Goal: Contribute content

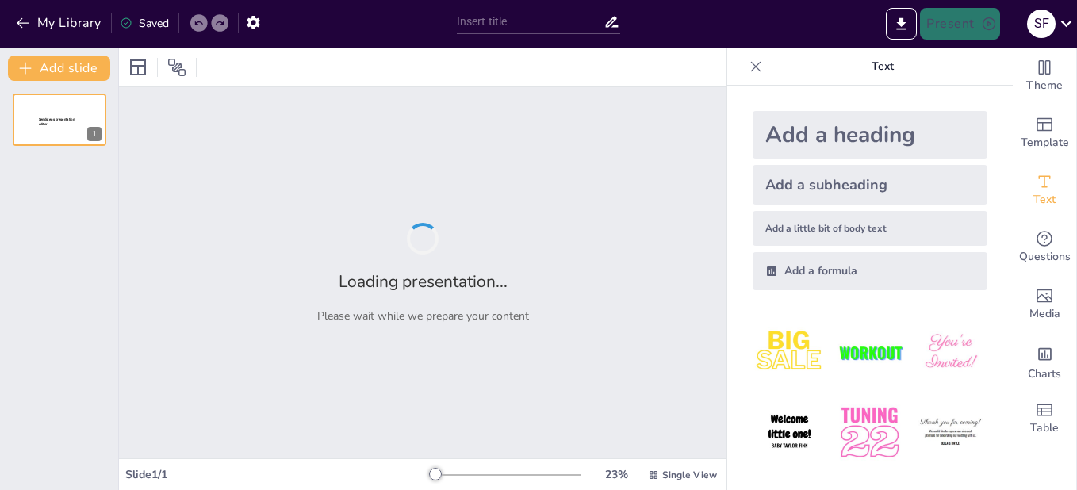
type input "Twilight Saga: A Concise Review of Each Film"
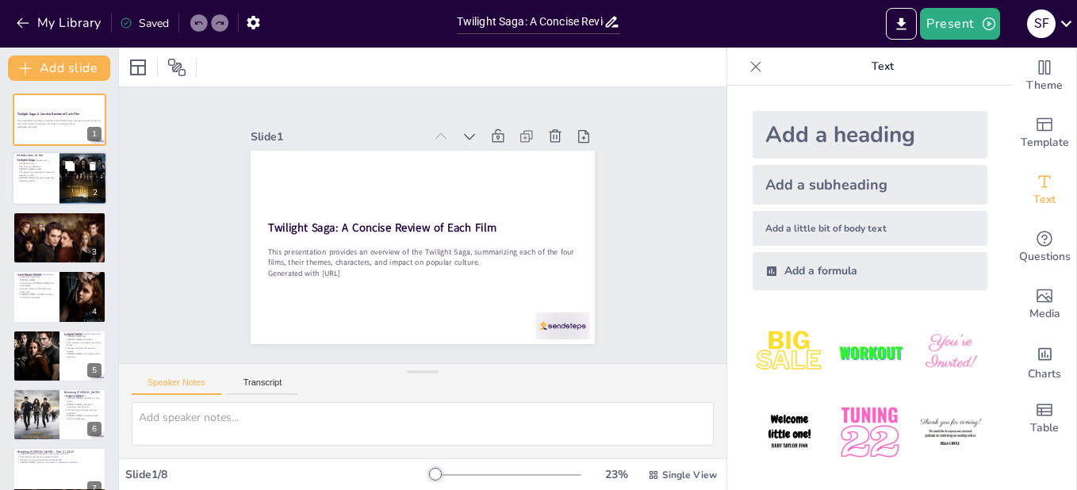
click at [36, 163] on p "The Twilight Saga focuses on a unique love story." at bounding box center [36, 162] width 38 height 6
type textarea "The Twilight Saga's central narrative revolves around the unconventional romanc…"
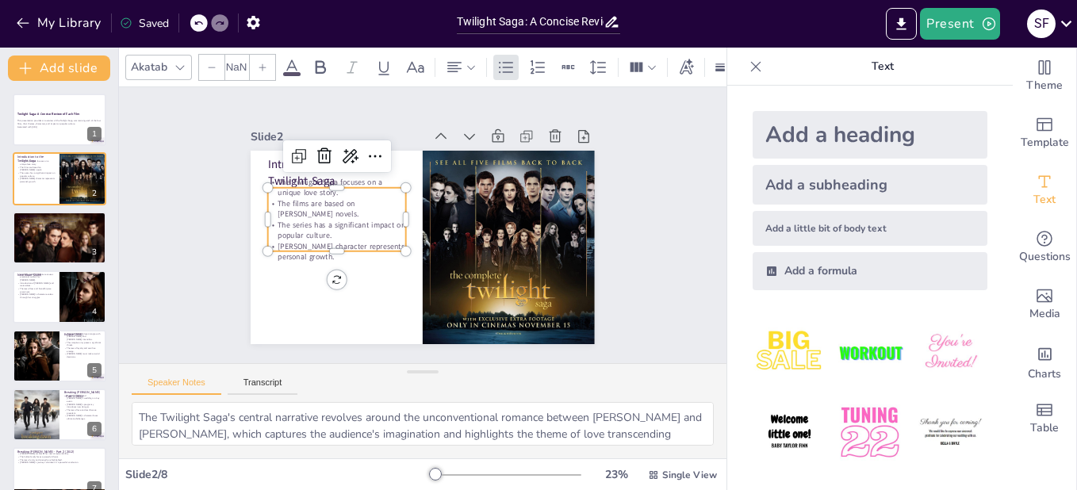
type input "32"
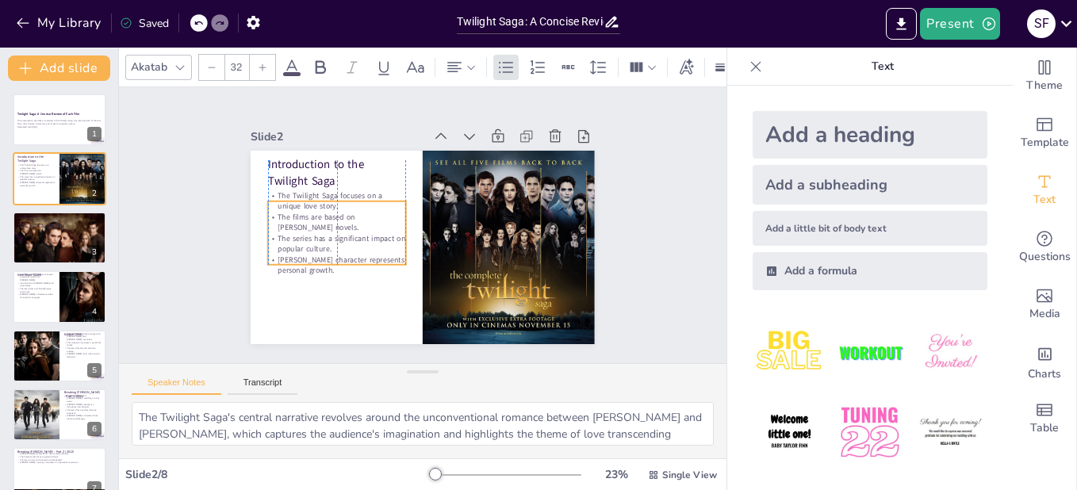
drag, startPoint x: 324, startPoint y: 200, endPoint x: 324, endPoint y: 213, distance: 13.5
click at [324, 213] on p "The films are based on [PERSON_NAME] novels." at bounding box center [337, 222] width 138 height 21
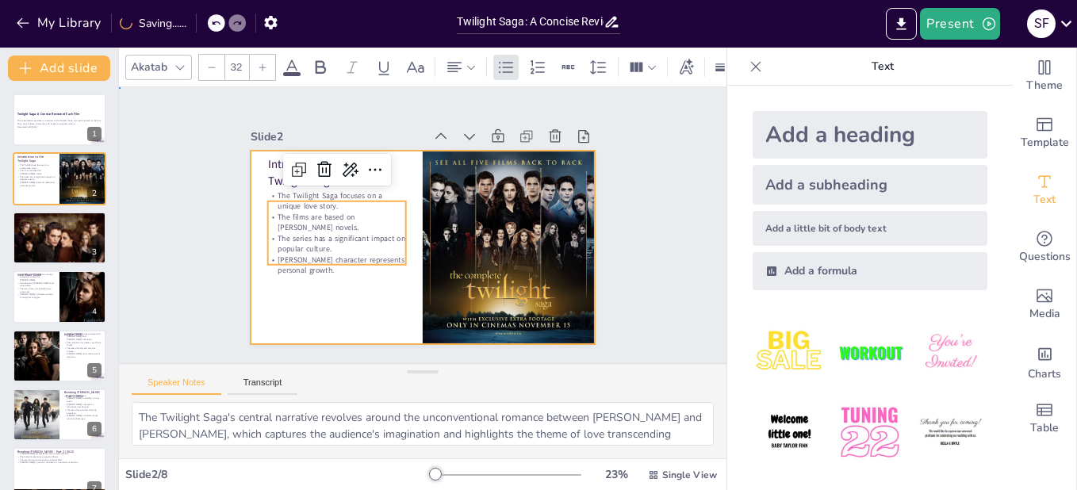
click at [346, 288] on div at bounding box center [420, 247] width 362 height 228
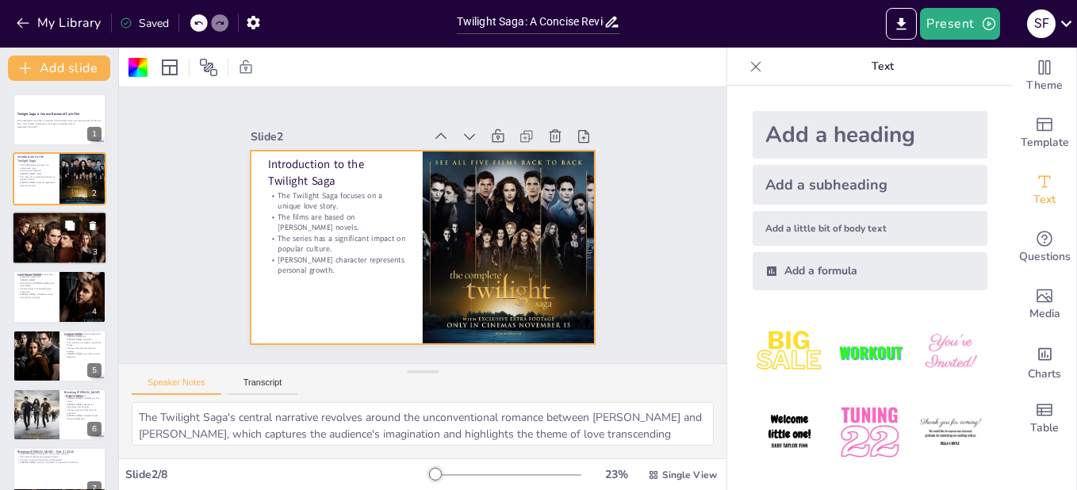
click at [64, 224] on icon at bounding box center [69, 225] width 11 height 11
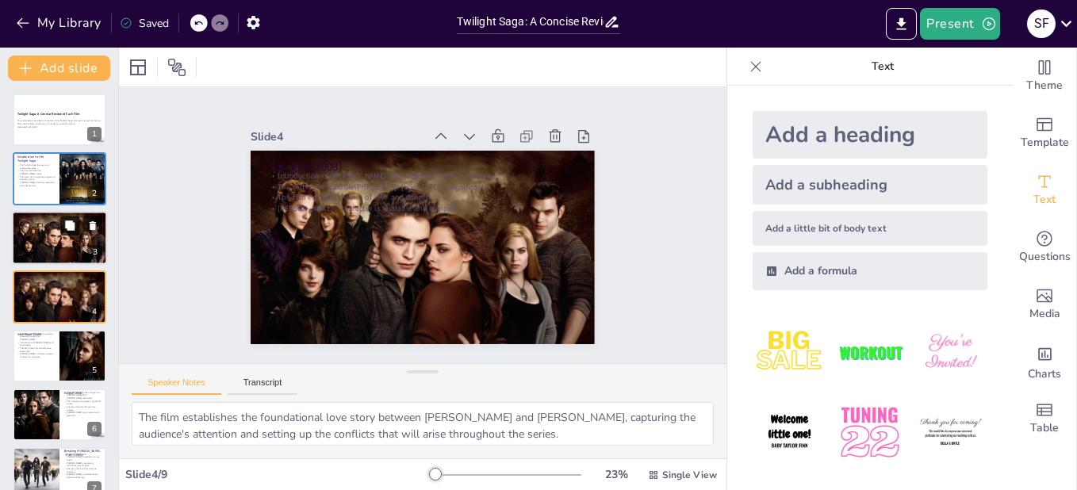
scroll to position [11, 0]
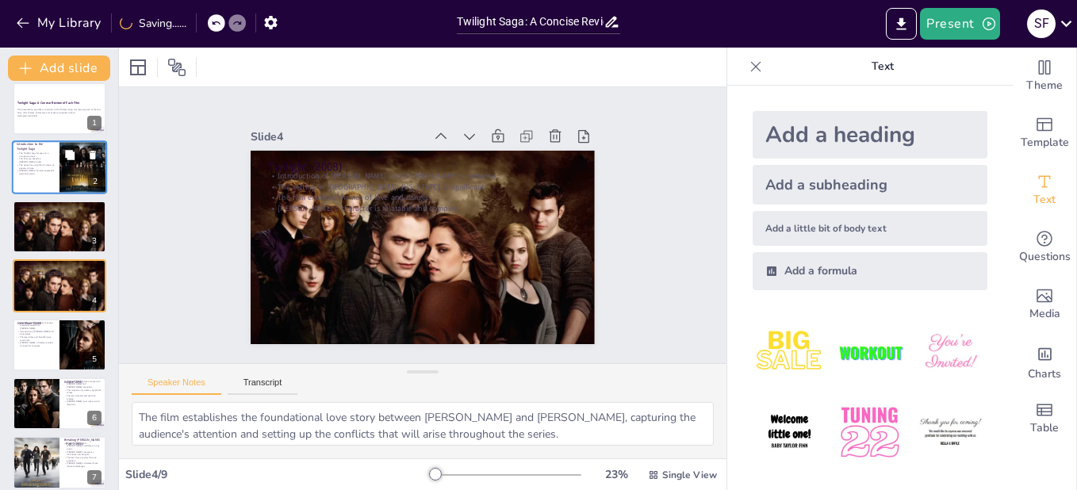
click at [62, 157] on button at bounding box center [69, 155] width 19 height 19
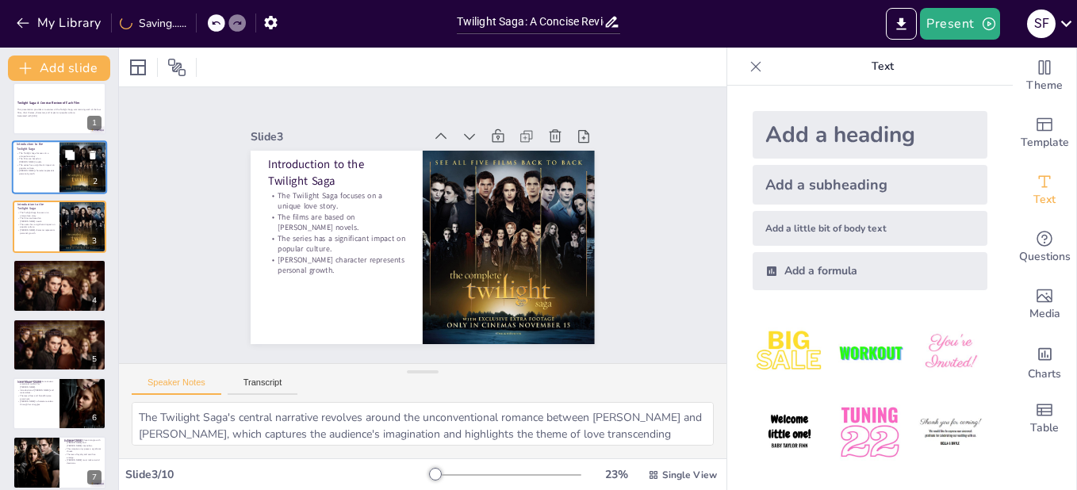
scroll to position [0, 0]
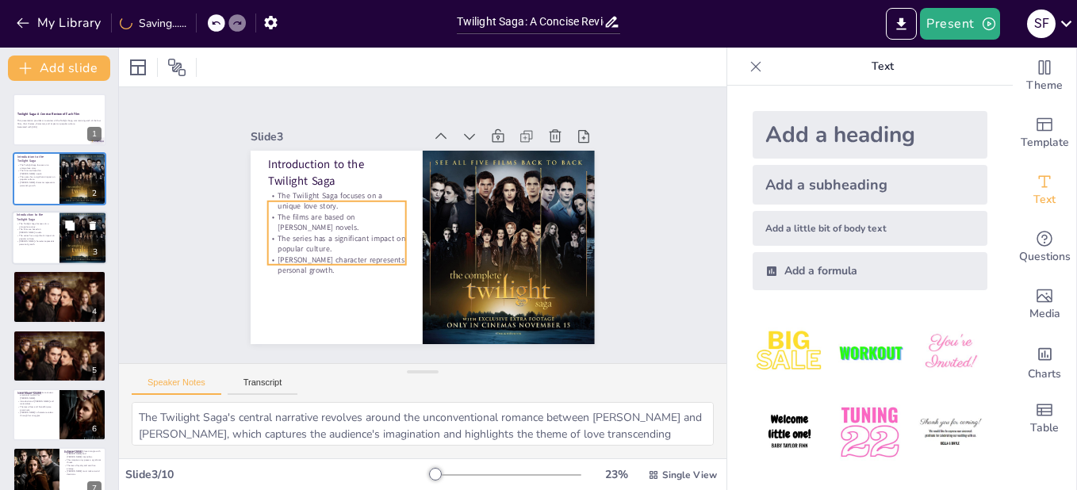
click at [45, 228] on p "The films are based on [PERSON_NAME] novels." at bounding box center [36, 231] width 38 height 6
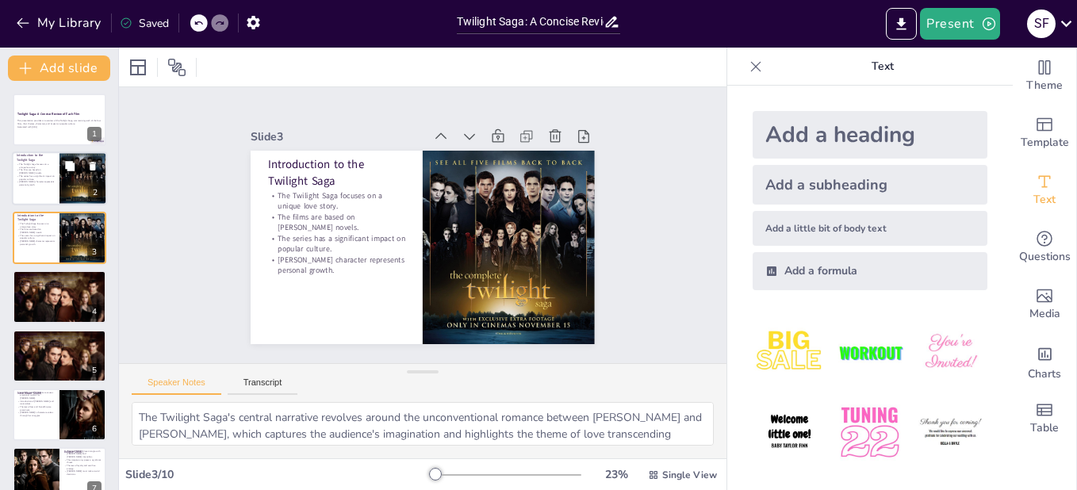
click at [48, 178] on p "The series has a significant impact on popular culture." at bounding box center [36, 178] width 38 height 6
click at [49, 219] on p "Introduction to the Twilight Saga" at bounding box center [36, 217] width 38 height 9
click at [46, 178] on p "The series has a significant impact on popular culture." at bounding box center [36, 178] width 38 height 6
click at [91, 224] on icon at bounding box center [93, 225] width 6 height 9
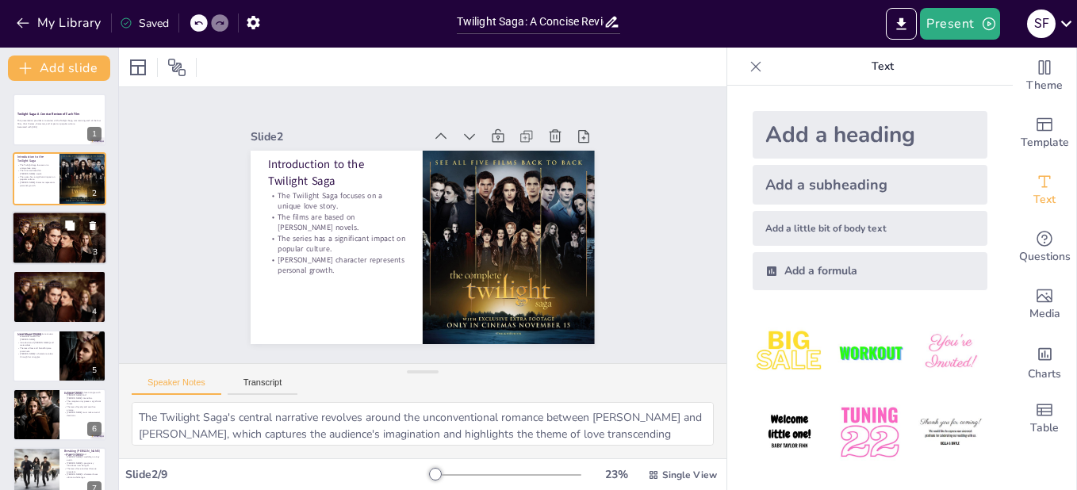
click at [30, 221] on p "The setting in [GEOGRAPHIC_DATA], [US_STATE] is significant." at bounding box center [60, 221] width 86 height 3
type textarea "The film establishes the foundational love story between Bella and Edward, capt…"
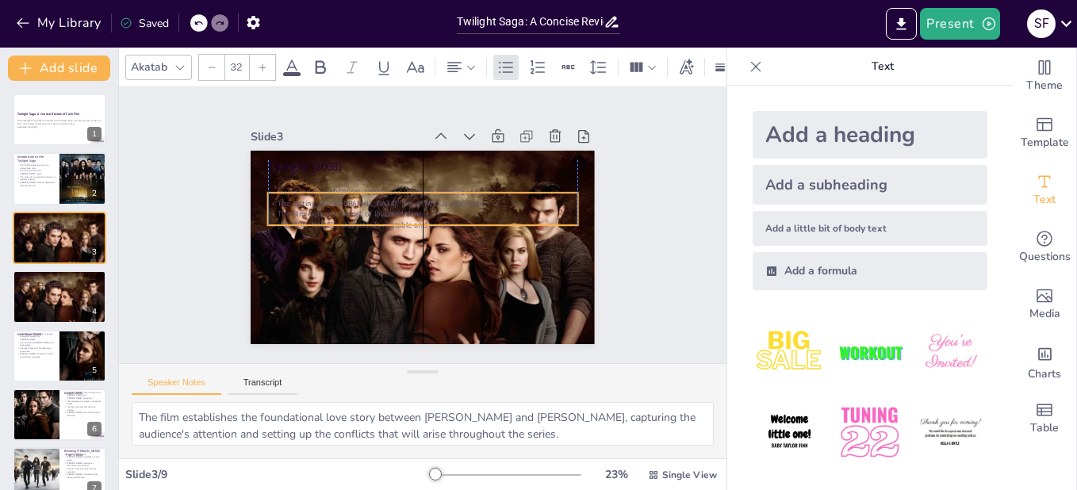
drag, startPoint x: 278, startPoint y: 183, endPoint x: 282, endPoint y: 199, distance: 16.6
click at [282, 199] on p "The setting in [GEOGRAPHIC_DATA], [US_STATE] is significant." at bounding box center [424, 203] width 309 height 43
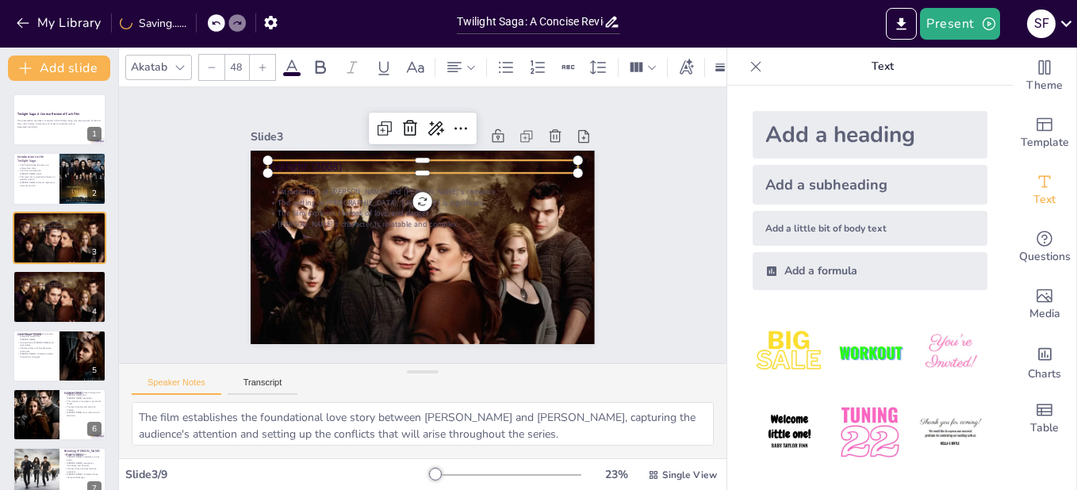
click at [283, 162] on p "Twilight (2008)" at bounding box center [428, 167] width 309 height 48
click at [293, 63] on icon at bounding box center [291, 67] width 19 height 19
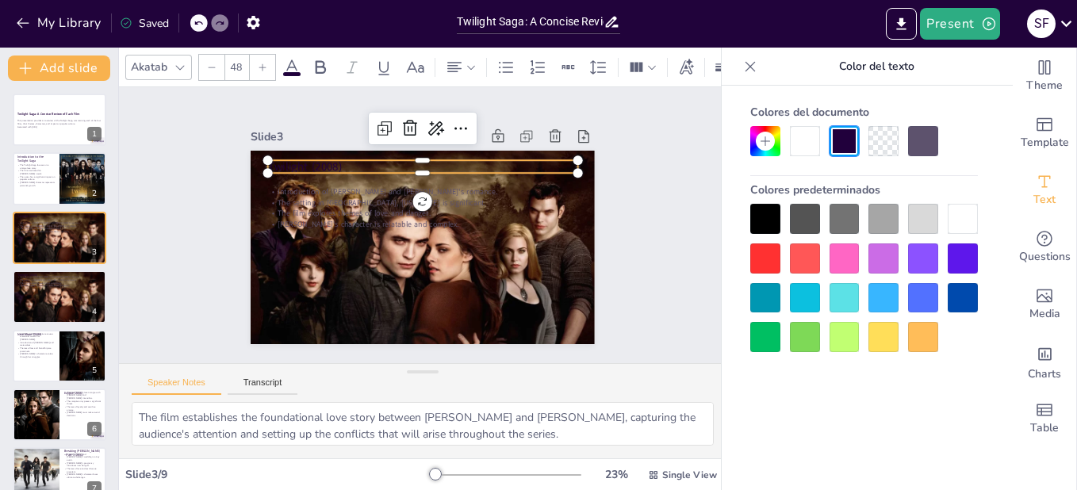
click at [805, 148] on div at bounding box center [805, 141] width 30 height 30
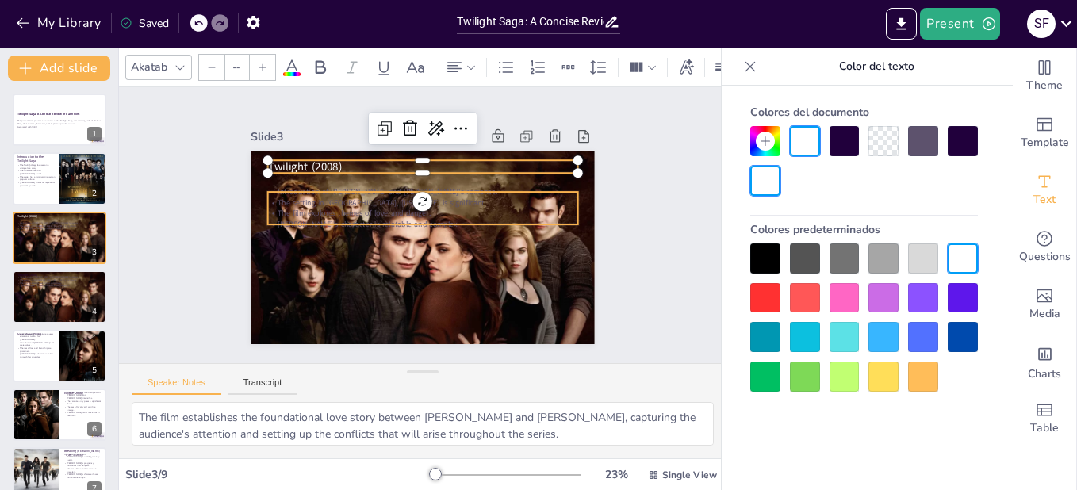
type input "32"
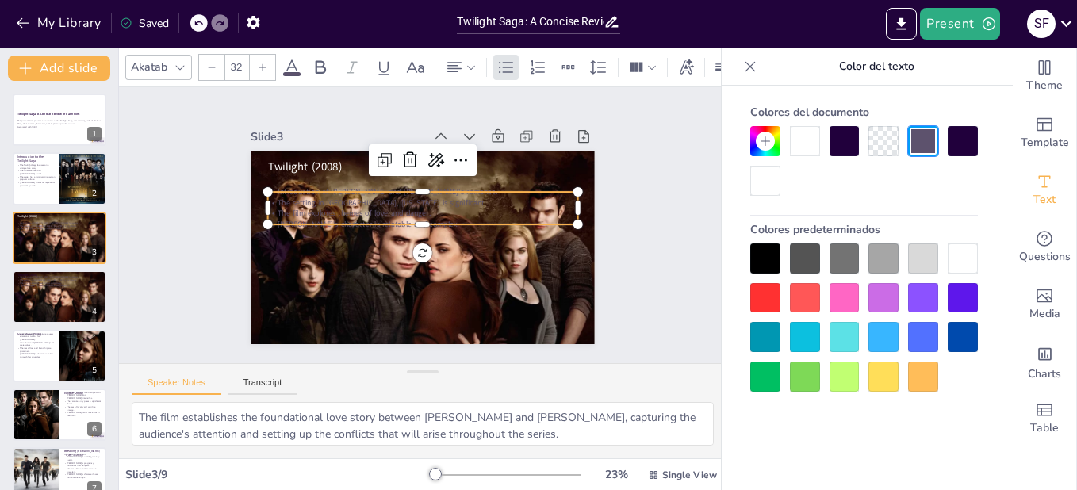
click at [317, 224] on div "Twilight (2008) Introduction of Bella and Edward's romance. The setting in Fork…" at bounding box center [423, 247] width 344 height 193
click at [796, 147] on div at bounding box center [805, 141] width 30 height 30
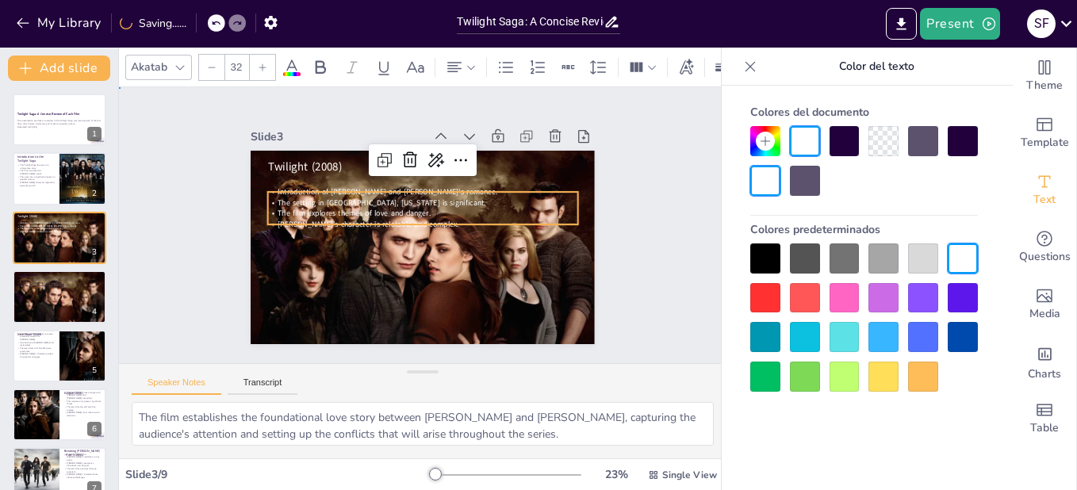
click at [620, 261] on div "Slide 1 Twilight Saga: A Concise Review of Each Film This presentation provides…" at bounding box center [422, 225] width 455 height 282
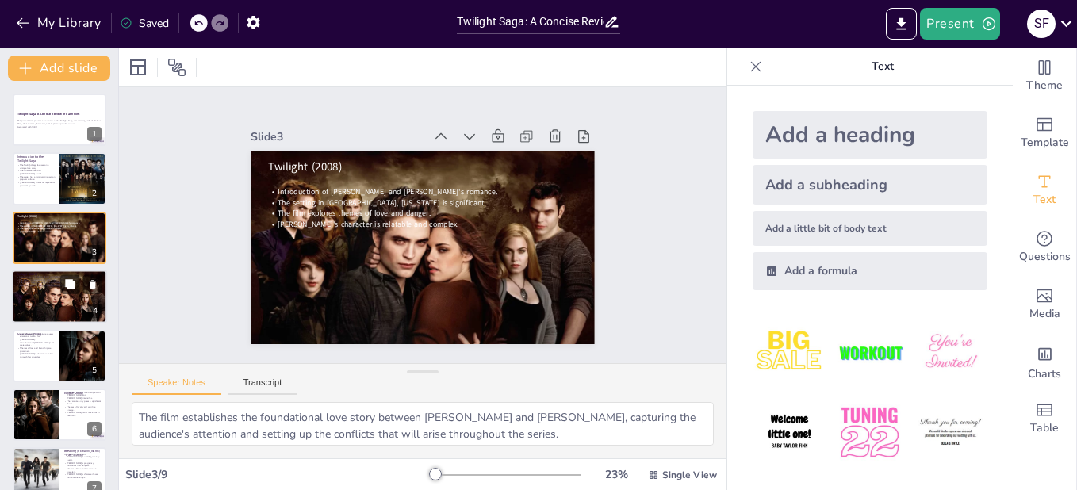
click at [44, 305] on div at bounding box center [59, 297] width 102 height 54
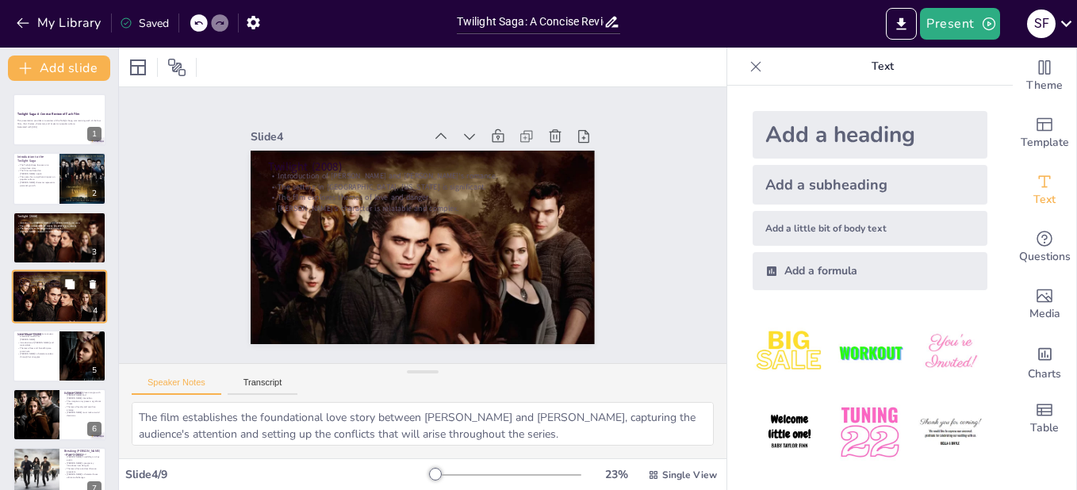
scroll to position [11, 0]
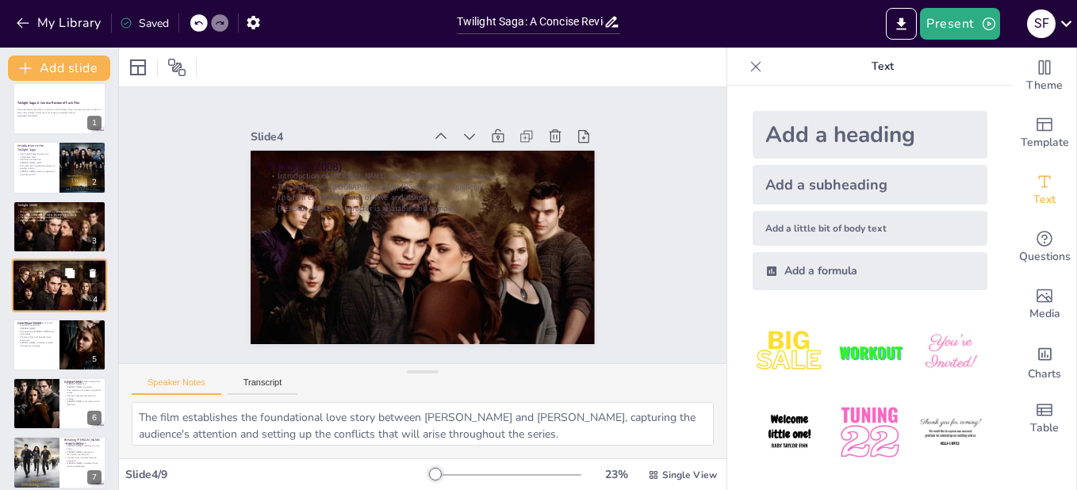
click at [94, 274] on icon at bounding box center [93, 273] width 6 height 9
type textarea "Edward's decision to leave Bella significantly impacts her emotional state, sho…"
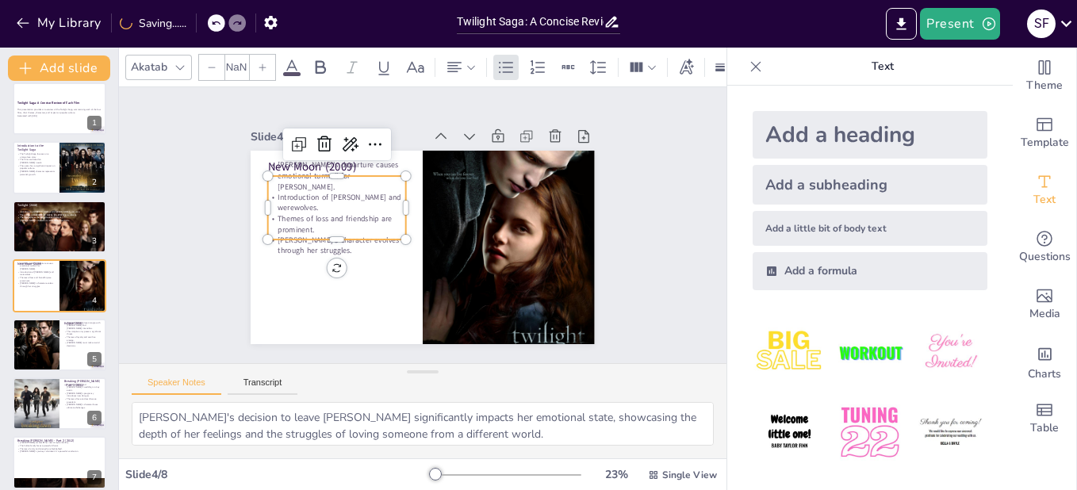
type input "32"
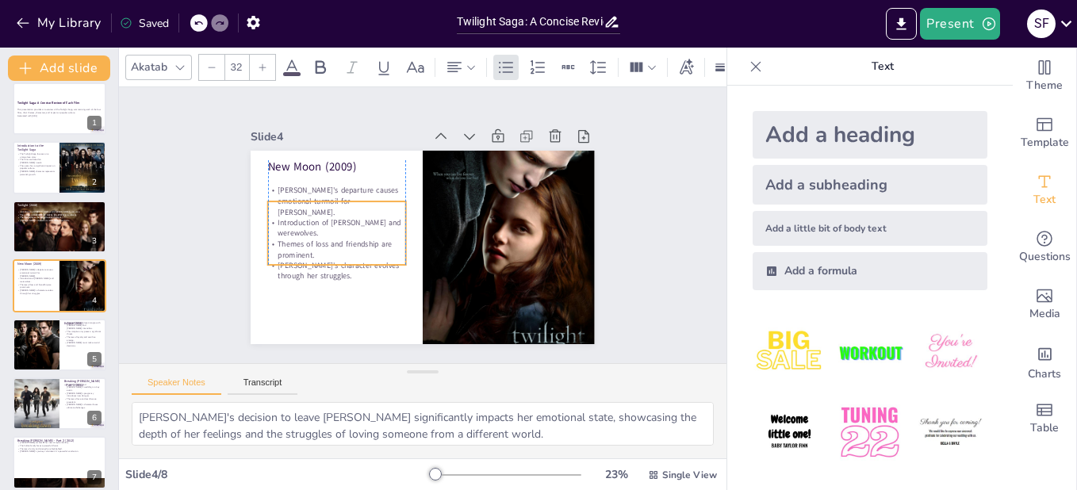
drag, startPoint x: 308, startPoint y: 199, endPoint x: 310, endPoint y: 223, distance: 23.8
click at [310, 223] on p "Introduction of [PERSON_NAME] and werewolves." at bounding box center [337, 227] width 138 height 21
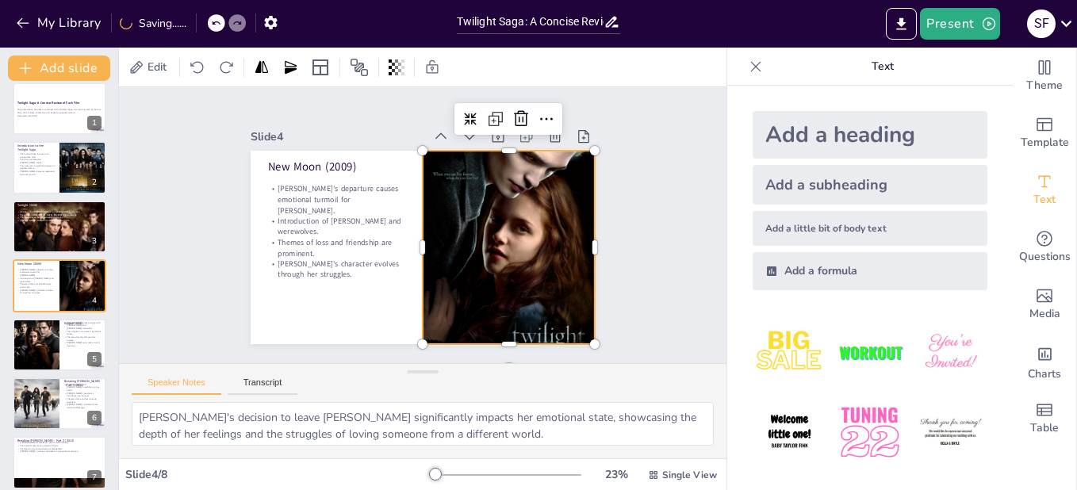
click at [430, 214] on div at bounding box center [509, 247] width 172 height 255
click at [511, 236] on div at bounding box center [505, 256] width 197 height 271
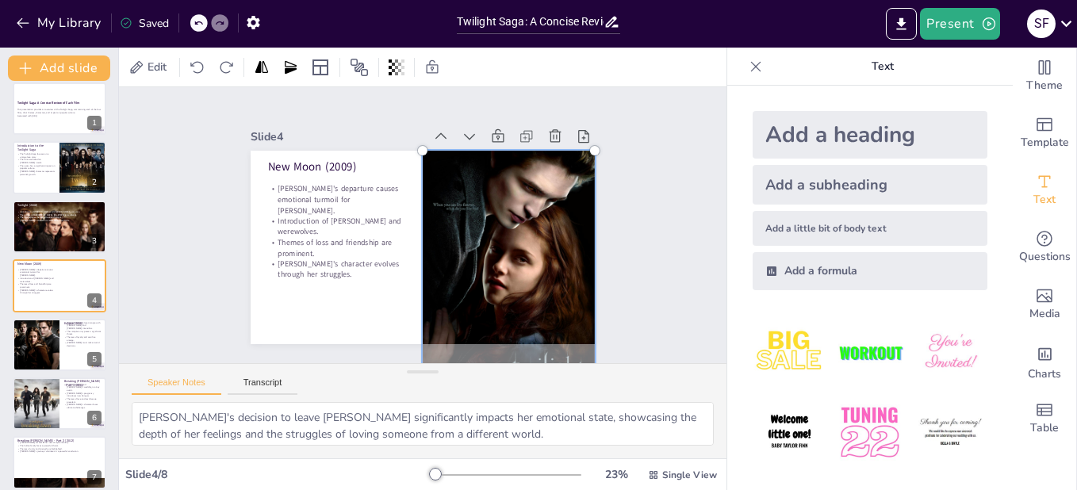
drag, startPoint x: 511, startPoint y: 236, endPoint x: 509, endPoint y: 270, distance: 35.0
click at [509, 270] on div at bounding box center [502, 286] width 219 height 293
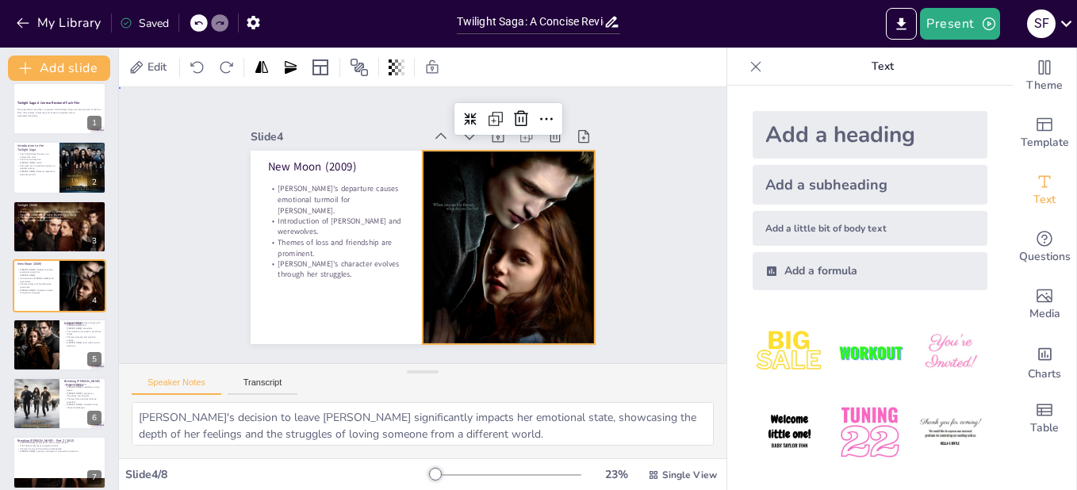
click at [628, 280] on div "Slide 1 Twilight Saga: A Concise Review of Each Film This presentation provides…" at bounding box center [422, 225] width 633 height 338
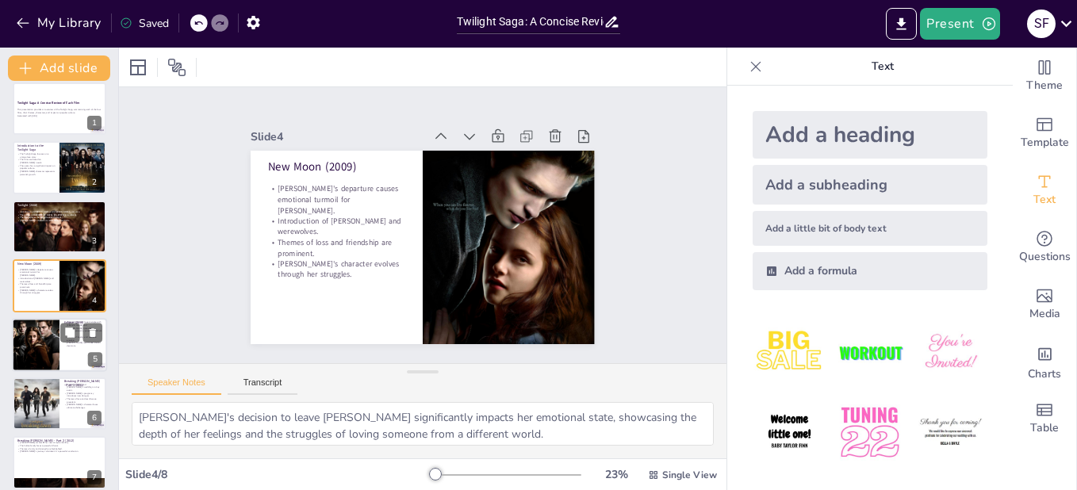
click at [45, 342] on div at bounding box center [35, 345] width 95 height 54
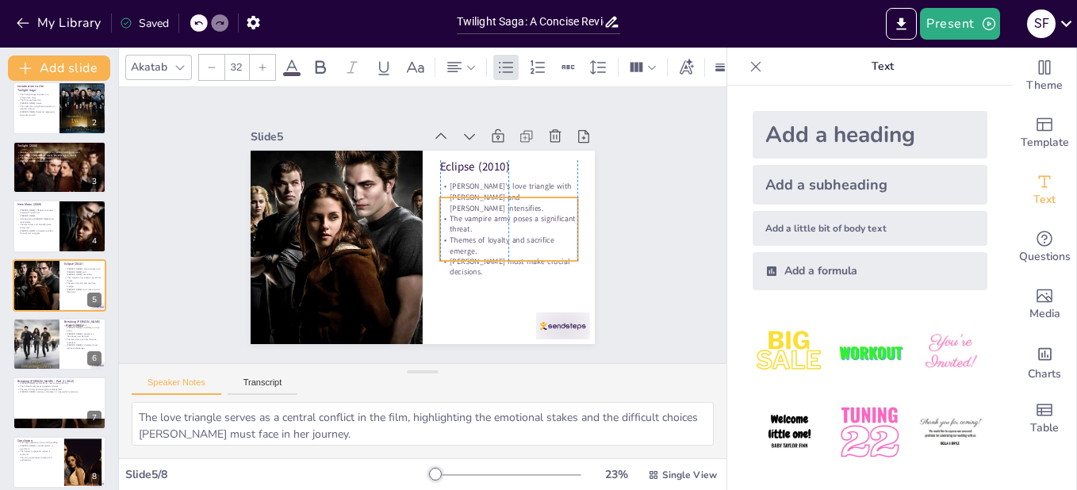
drag, startPoint x: 484, startPoint y: 195, endPoint x: 484, endPoint y: 216, distance: 21.4
click at [484, 219] on p "The vampire army poses a significant threat." at bounding box center [504, 250] width 137 height 63
click at [638, 209] on div "Slide 1 Twilight Saga: A Concise Review of Each Film This presentation provides…" at bounding box center [422, 225] width 633 height 338
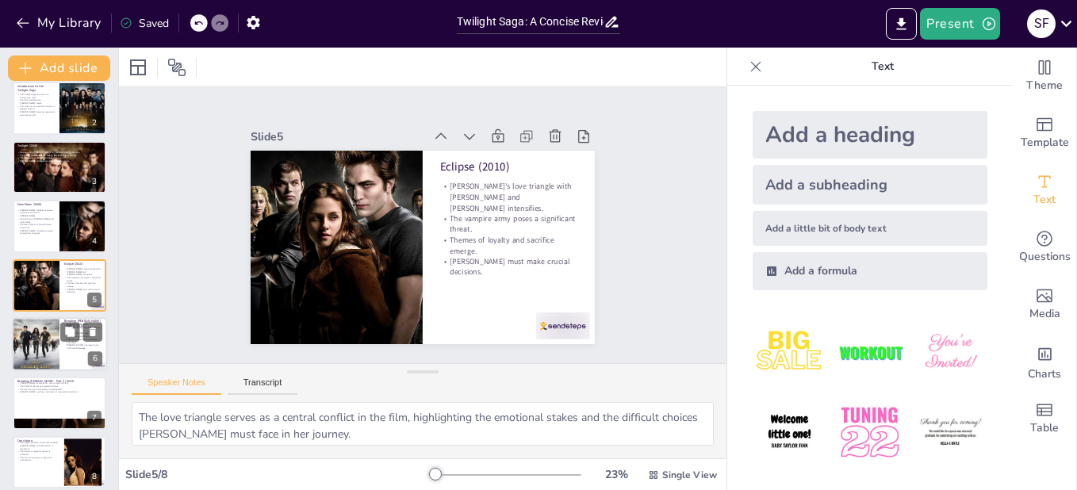
click at [46, 340] on div at bounding box center [36, 343] width 48 height 71
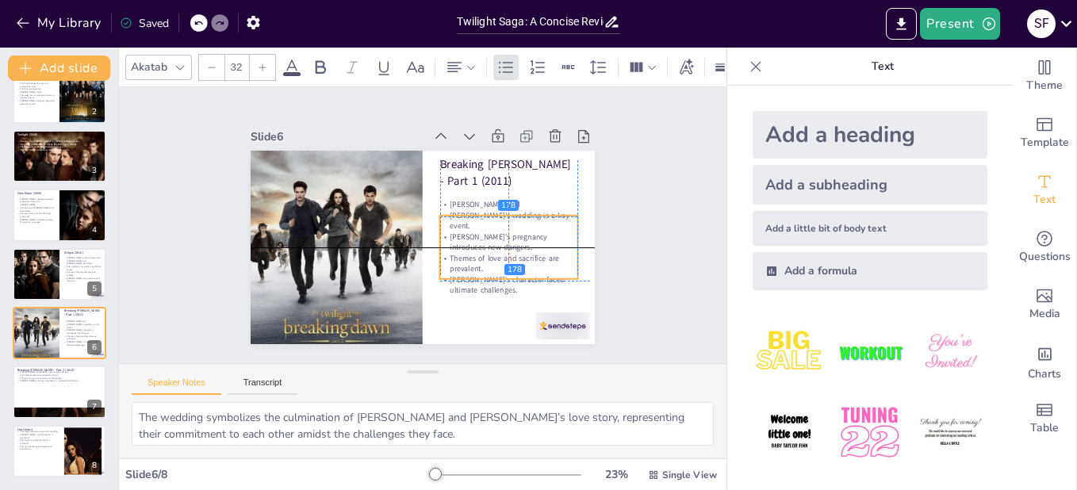
drag, startPoint x: 491, startPoint y: 201, endPoint x: 491, endPoint y: 224, distance: 23.0
click at [491, 232] on p "[PERSON_NAME]'s pregnancy introduces new dangers." at bounding box center [509, 242] width 138 height 21
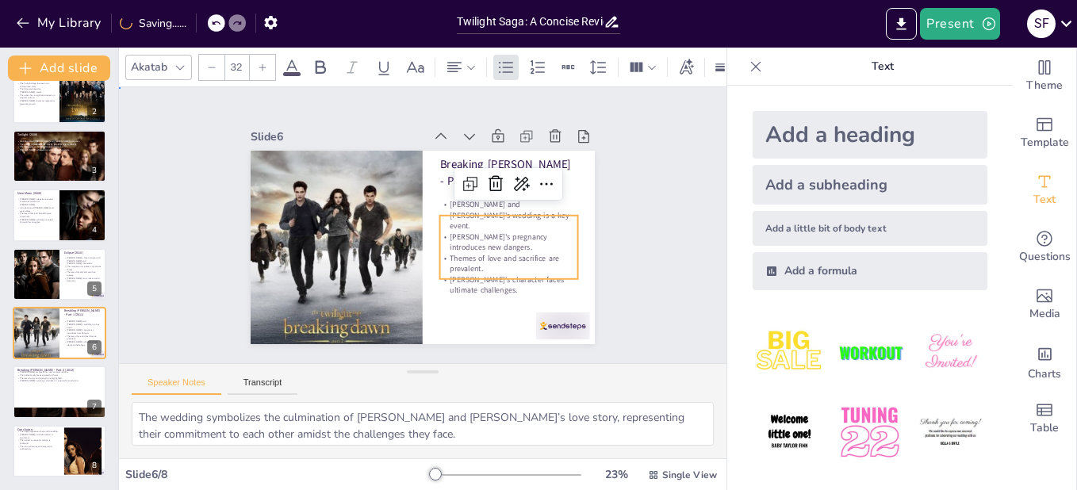
click at [664, 190] on div "Slide 1 Twilight Saga: A Concise Review of Each Film This presentation provides…" at bounding box center [422, 225] width 633 height 338
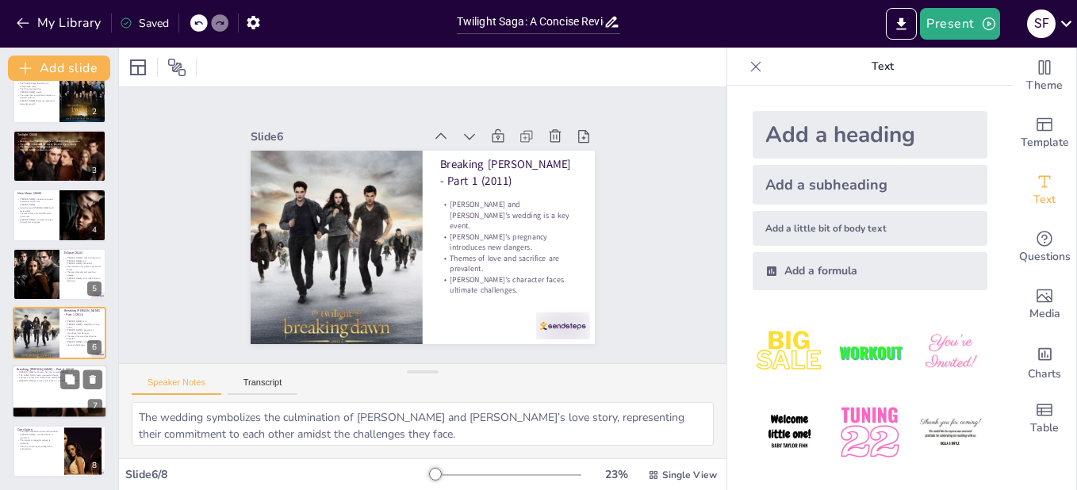
click at [41, 394] on div at bounding box center [59, 393] width 95 height 54
type textarea "Bella's transformation into a vampire signifies her acceptance of her new life …"
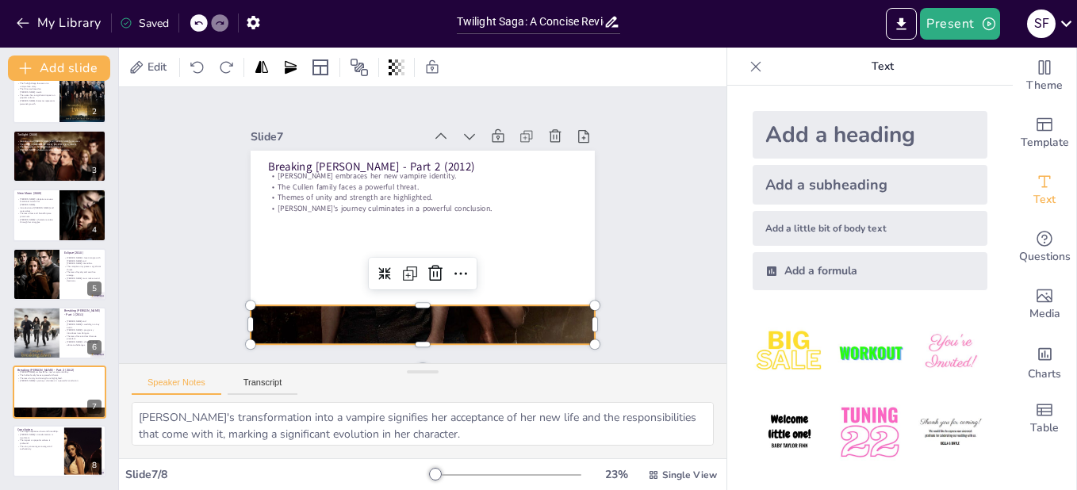
click at [381, 316] on div at bounding box center [412, 324] width 396 height 542
click at [381, 316] on div at bounding box center [423, 325] width 344 height 509
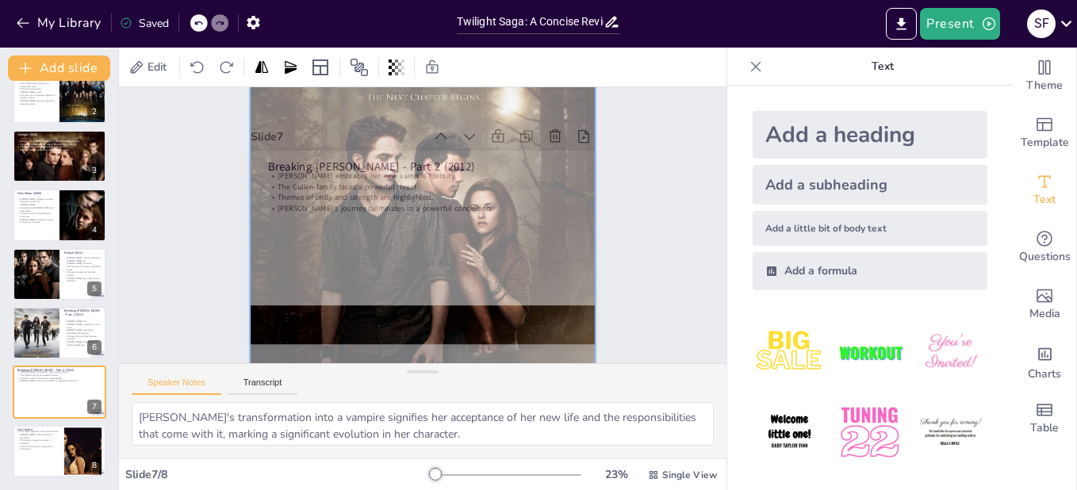
click at [663, 240] on div "Slide 1 Twilight Saga: A Concise Review of Each Film This presentation provides…" at bounding box center [422, 225] width 633 height 338
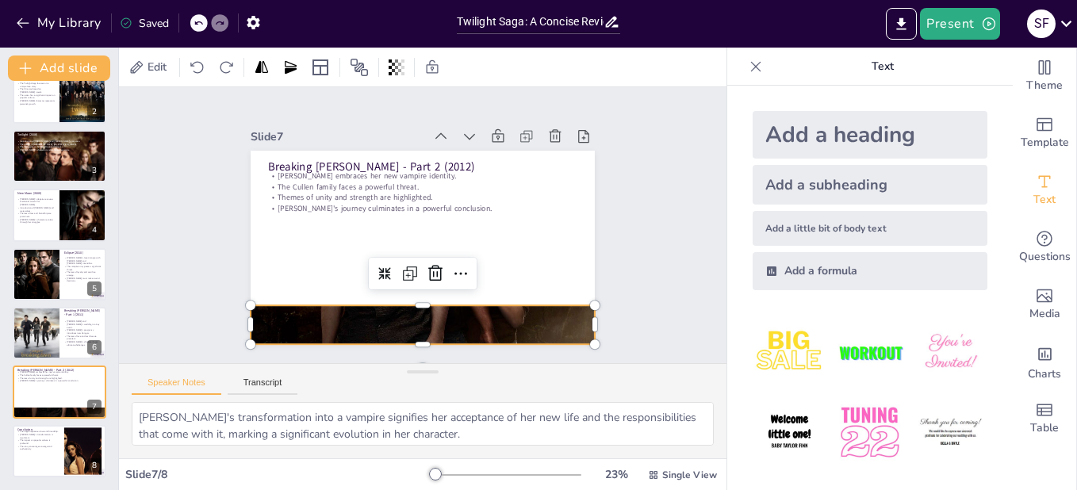
click at [424, 311] on div at bounding box center [412, 324] width 395 height 542
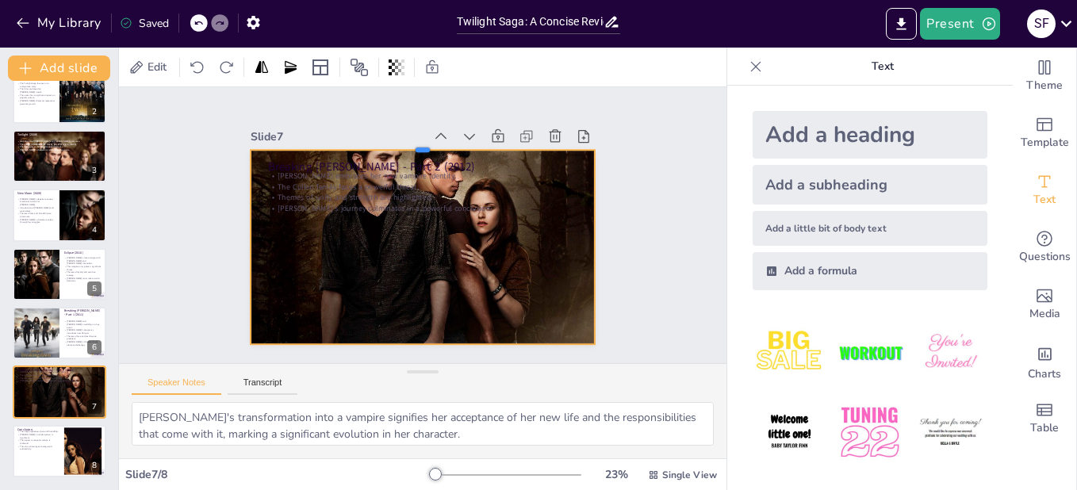
drag, startPoint x: 408, startPoint y: 298, endPoint x: 395, endPoint y: 144, distance: 155.2
click at [395, 144] on div at bounding box center [430, 144] width 343 height 48
click at [487, 228] on div at bounding box center [423, 324] width 344 height 509
click at [489, 245] on div at bounding box center [413, 324] width 396 height 542
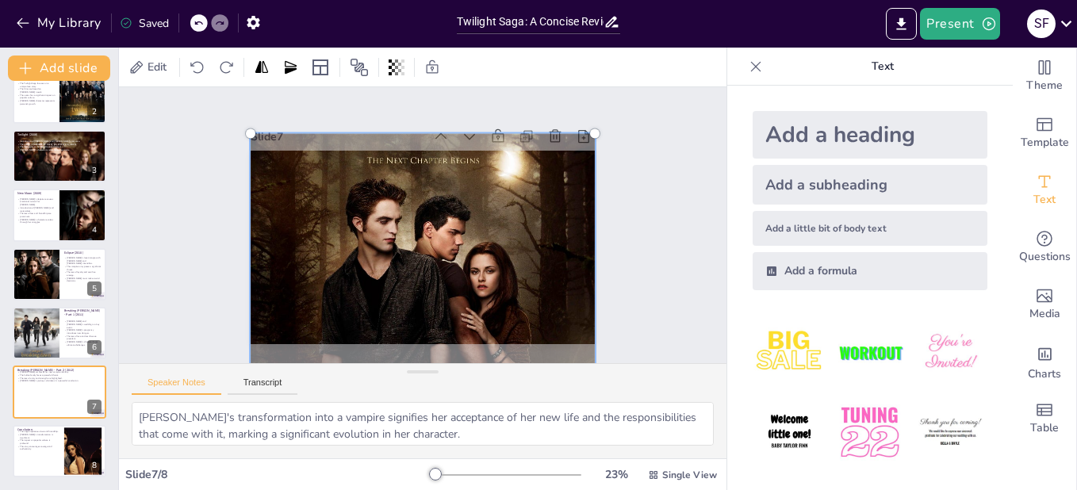
drag, startPoint x: 489, startPoint y: 245, endPoint x: 487, endPoint y: 308, distance: 63.5
click at [487, 308] on div at bounding box center [422, 388] width 363 height 528
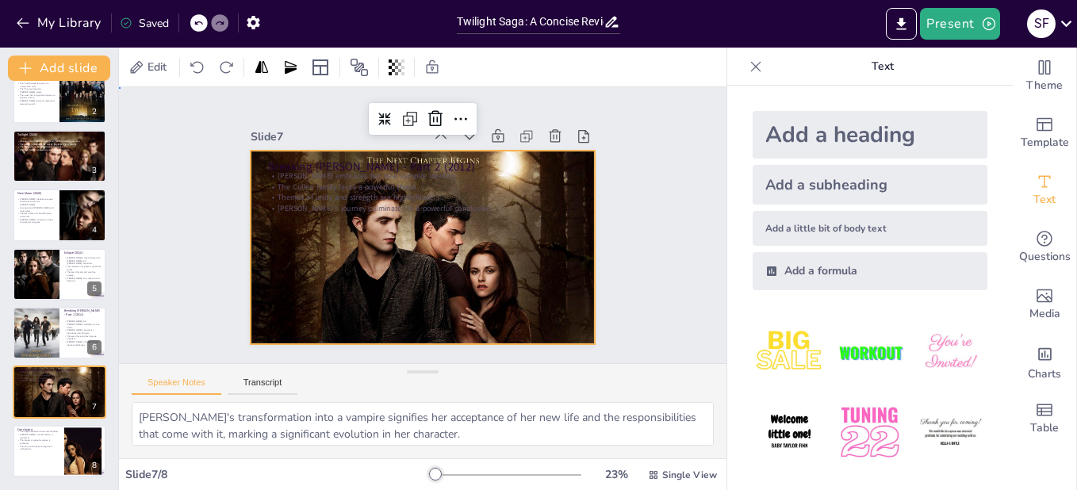
click at [646, 287] on div "Slide 1 Twilight Saga: A Concise Review of Each Film This presentation provides…" at bounding box center [422, 225] width 633 height 338
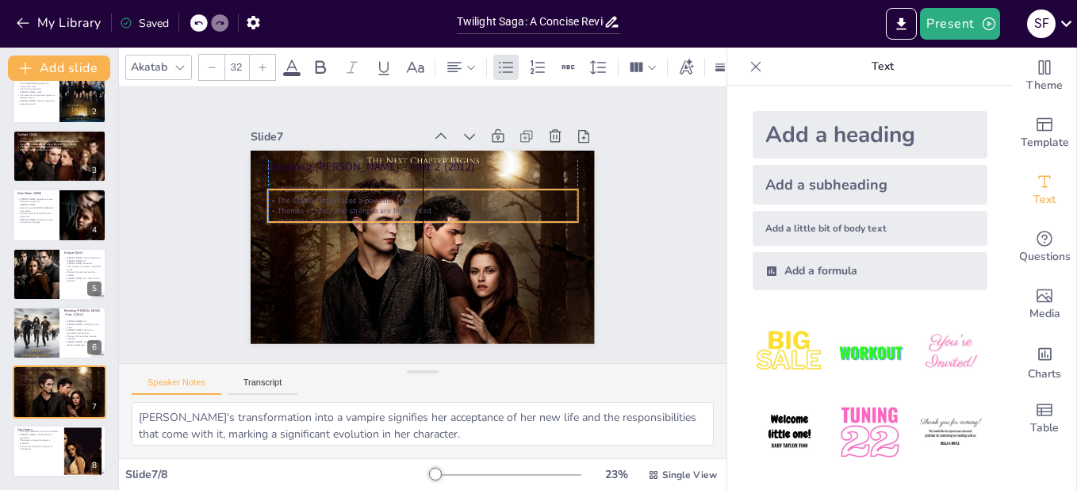
drag, startPoint x: 373, startPoint y: 183, endPoint x: 369, endPoint y: 197, distance: 14.1
click at [369, 197] on p "The Cullen family faces a powerful threat." at bounding box center [422, 200] width 309 height 10
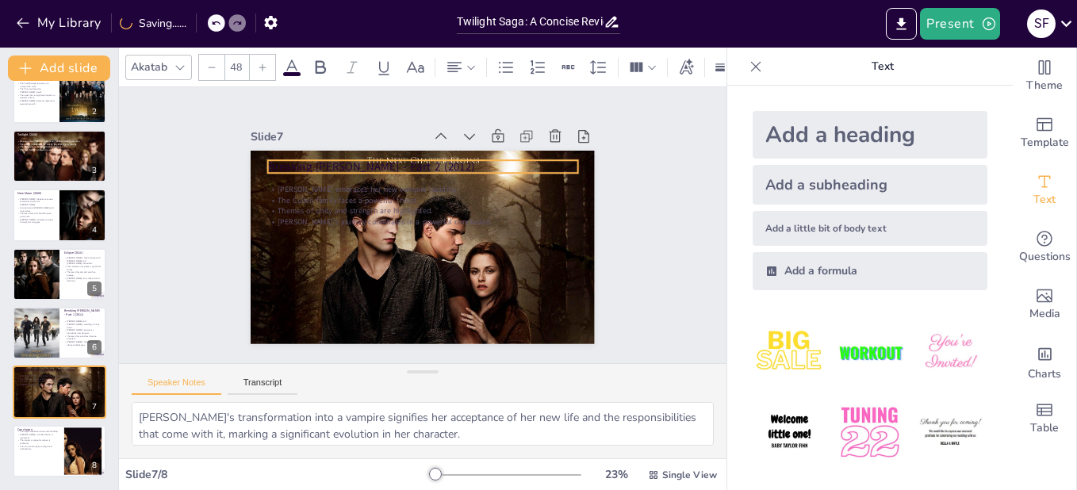
click at [300, 158] on p "Breaking [PERSON_NAME] - Part 2 (2012)" at bounding box center [428, 167] width 309 height 48
click at [295, 61] on icon at bounding box center [292, 66] width 14 height 15
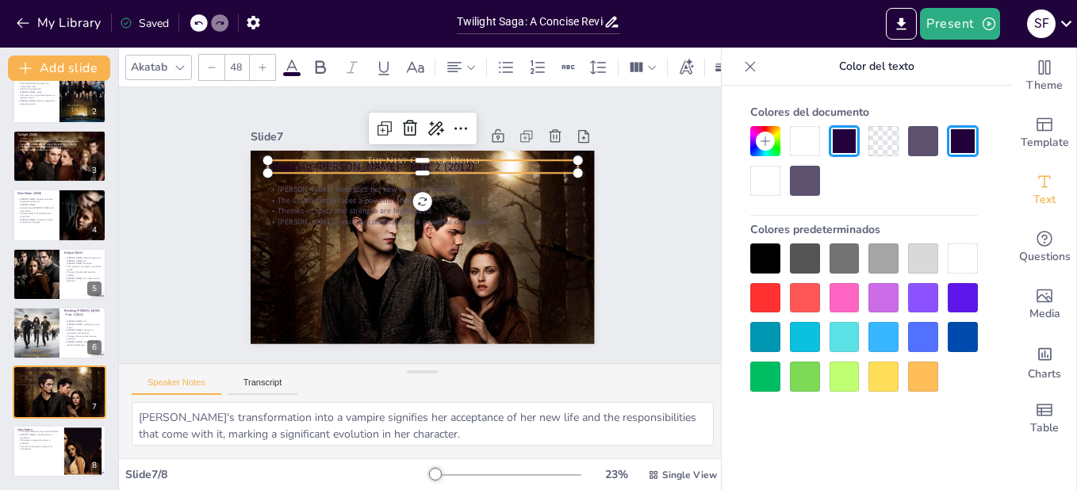
click at [762, 187] on div at bounding box center [765, 181] width 30 height 30
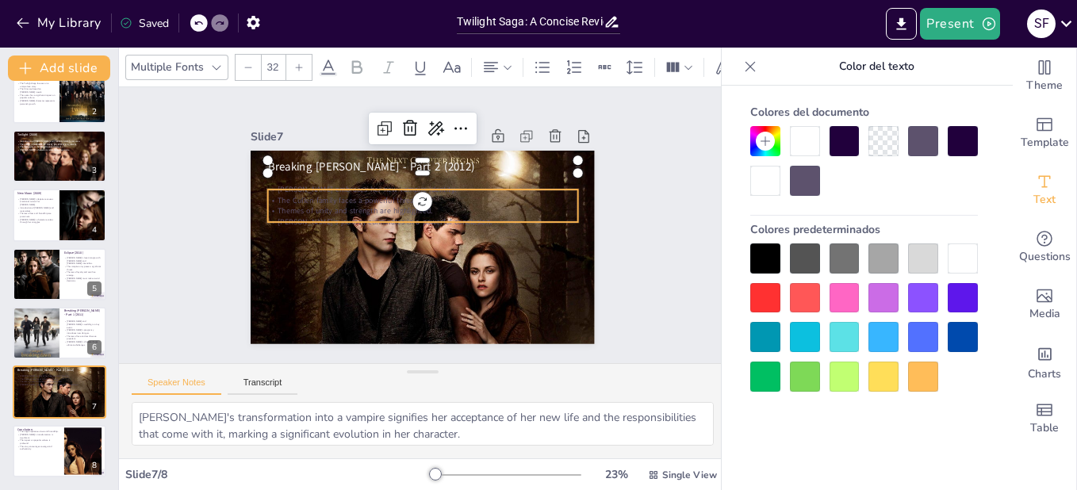
click at [335, 219] on div "Breaking Dawn - Part 2 (2012) Bella embraces her new vampire identity. The Cull…" at bounding box center [418, 247] width 377 height 261
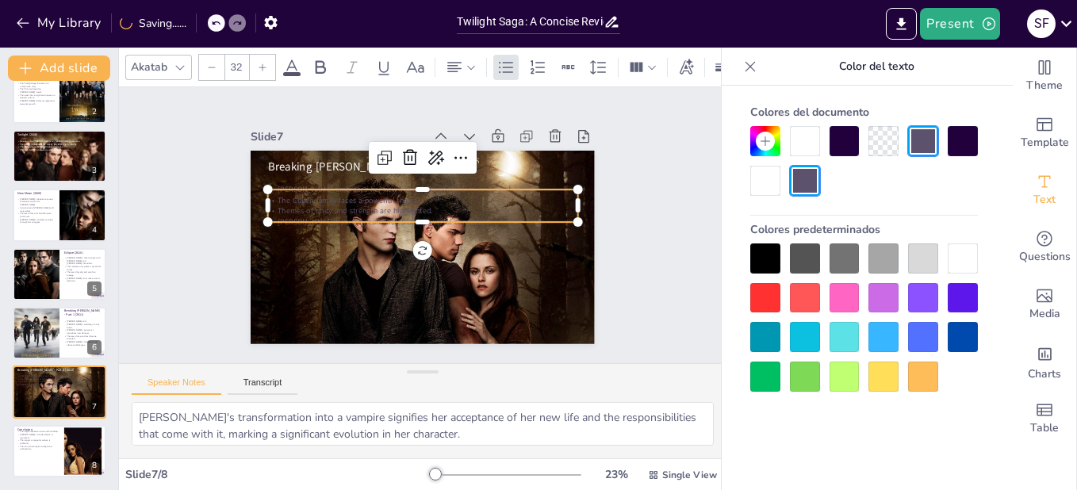
click at [809, 140] on div at bounding box center [805, 141] width 30 height 30
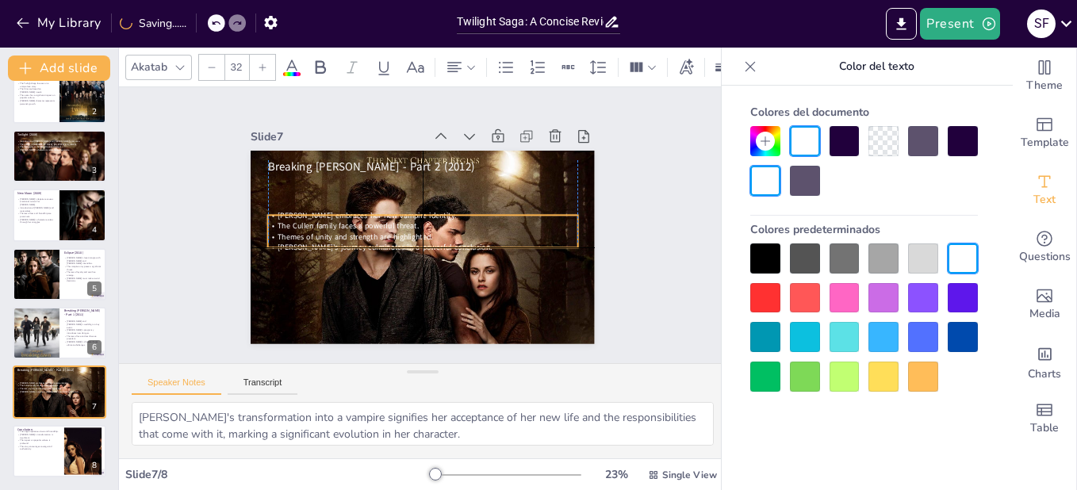
drag, startPoint x: 314, startPoint y: 211, endPoint x: 312, endPoint y: 230, distance: 19.1
click at [312, 230] on div "Bella embraces her new vampire identity. The Cullen family faces a powerful thr…" at bounding box center [422, 231] width 309 height 43
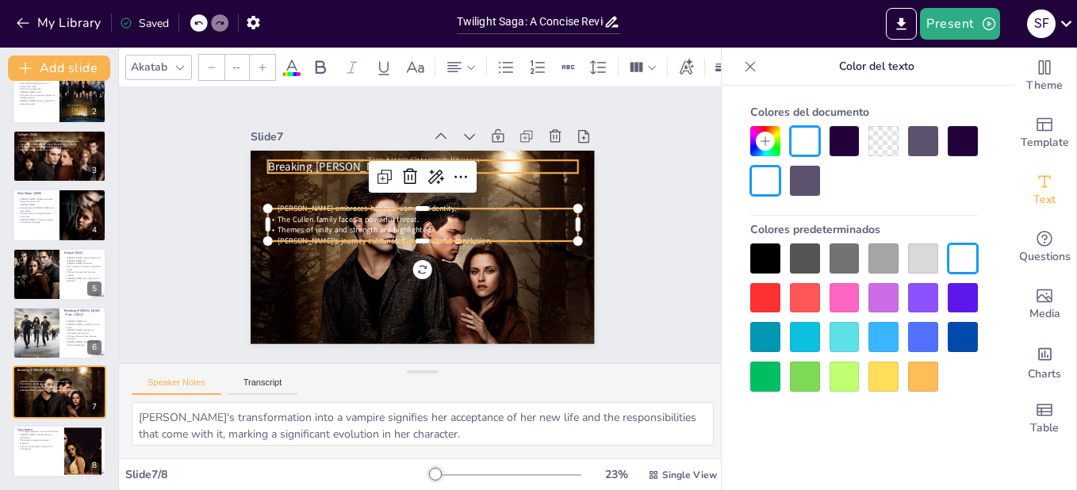
type input "48"
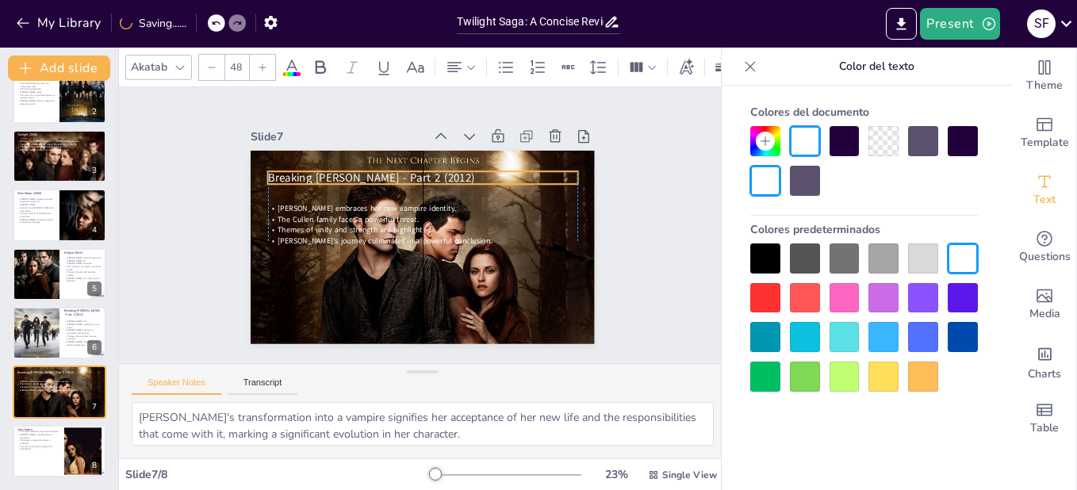
drag, startPoint x: 300, startPoint y: 162, endPoint x: 298, endPoint y: 173, distance: 11.2
click at [298, 173] on span "Breaking [PERSON_NAME] - Part 2 (2012)" at bounding box center [382, 168] width 206 height 58
click at [628, 262] on div "Slide 1 Twilight Saga: A Concise Review of Each Film This presentation provides…" at bounding box center [422, 225] width 607 height 276
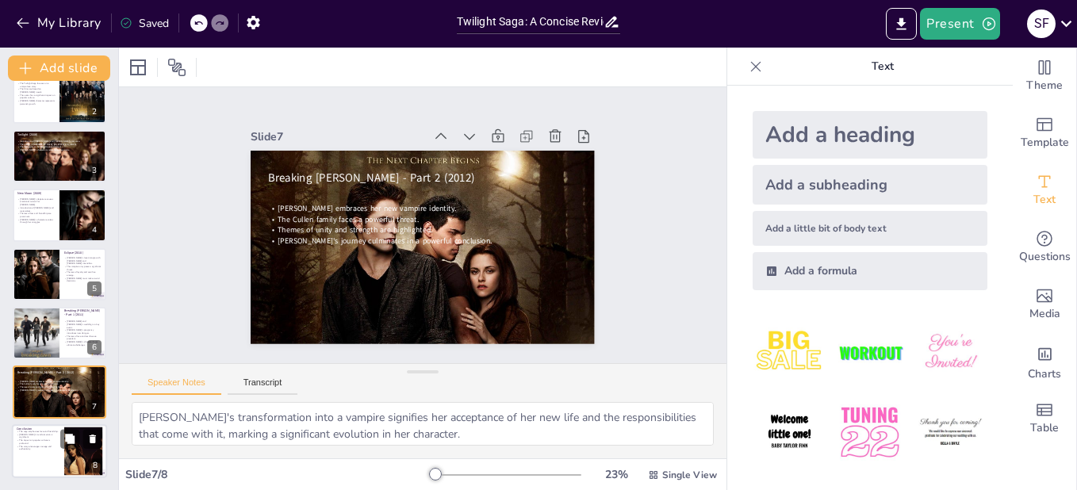
click at [35, 450] on div at bounding box center [59, 451] width 95 height 54
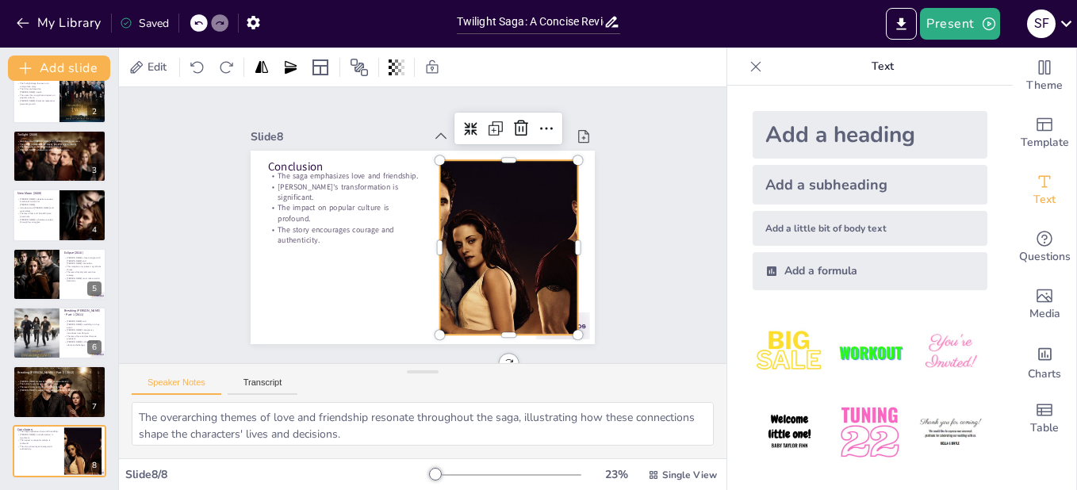
click at [511, 254] on div at bounding box center [508, 247] width 309 height 174
click at [511, 254] on div at bounding box center [506, 256] width 326 height 205
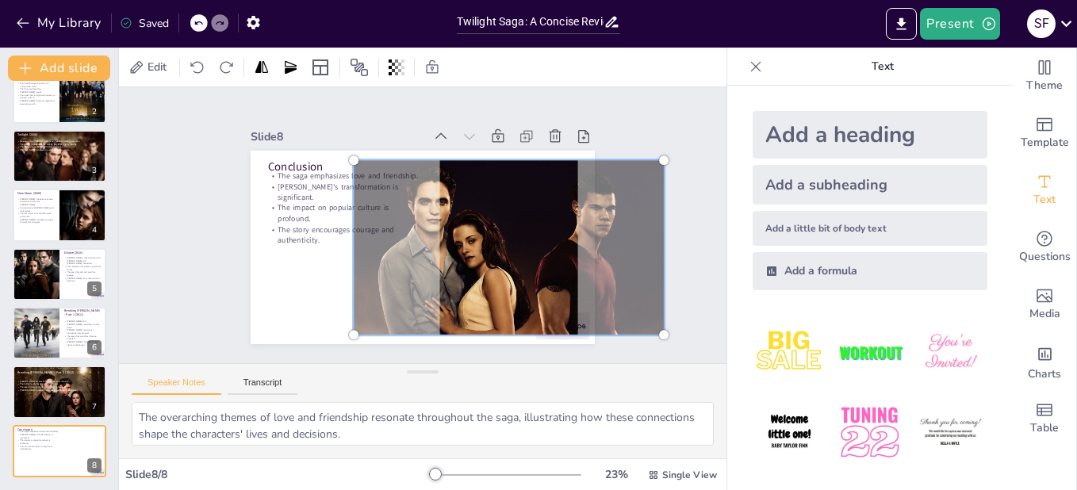
drag, startPoint x: 651, startPoint y: 325, endPoint x: 549, endPoint y: 304, distance: 104.5
click at [549, 304] on div at bounding box center [502, 264] width 339 height 235
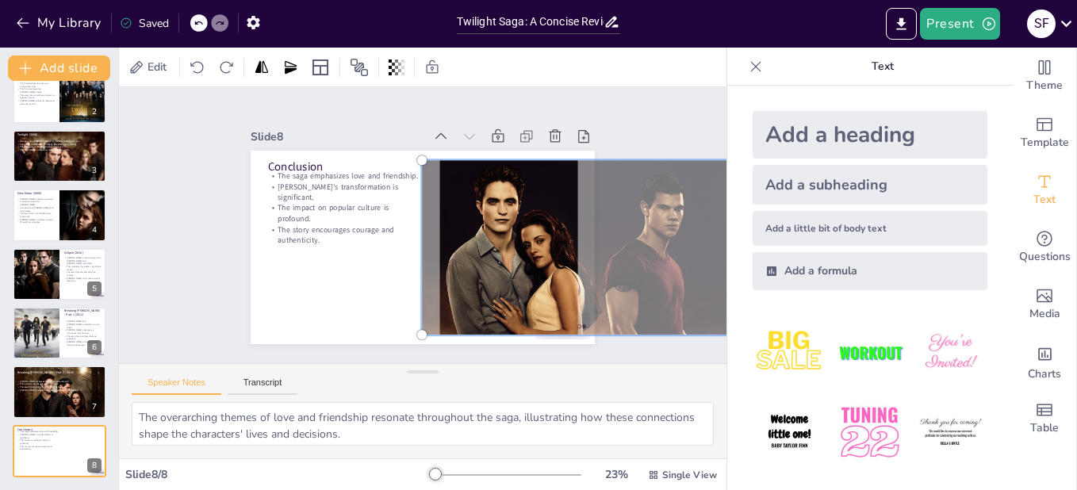
drag, startPoint x: 508, startPoint y: 286, endPoint x: 577, endPoint y: 284, distance: 69.0
click at [577, 284] on div at bounding box center [573, 263] width 347 height 227
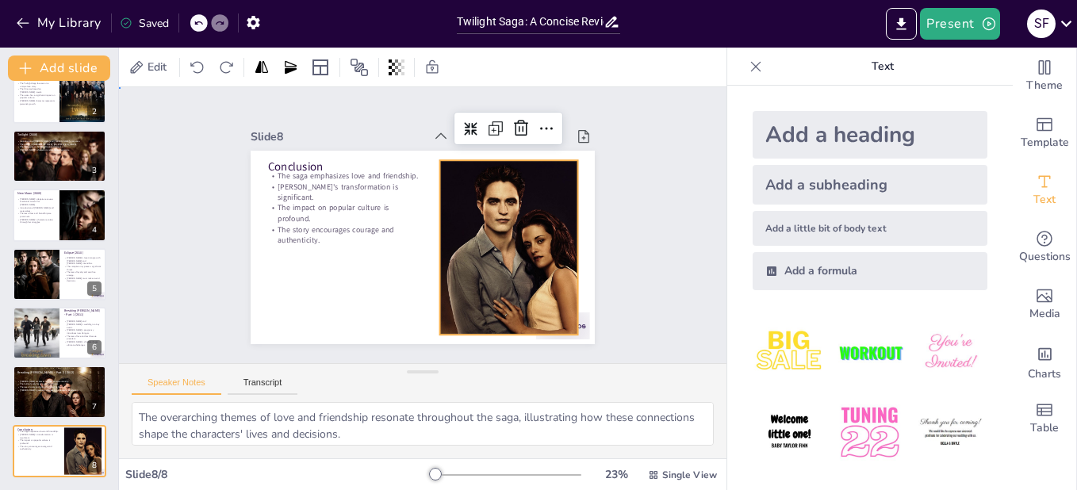
click at [655, 109] on div "Slide 1 Twilight Saga: A Concise Review of Each Film This presentation provides…" at bounding box center [422, 225] width 633 height 338
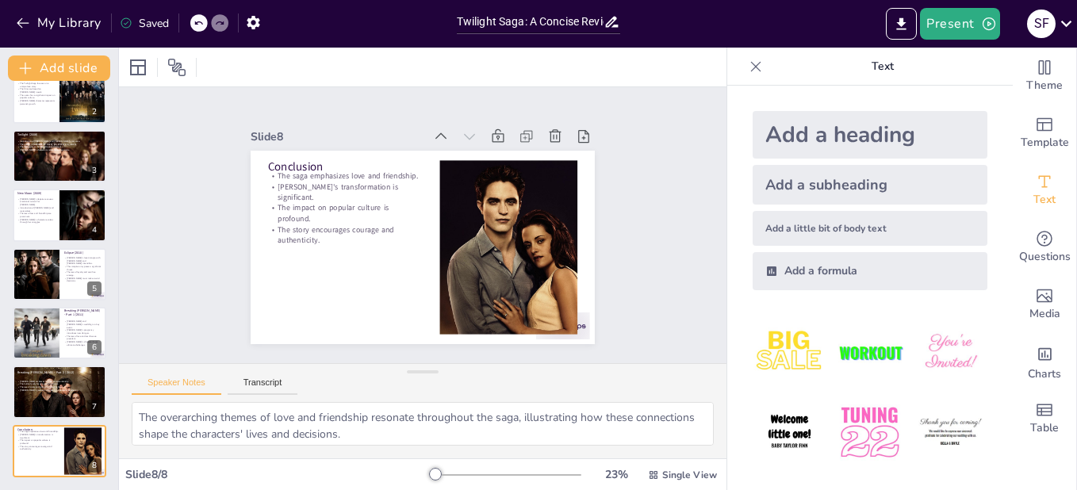
scroll to position [0, 0]
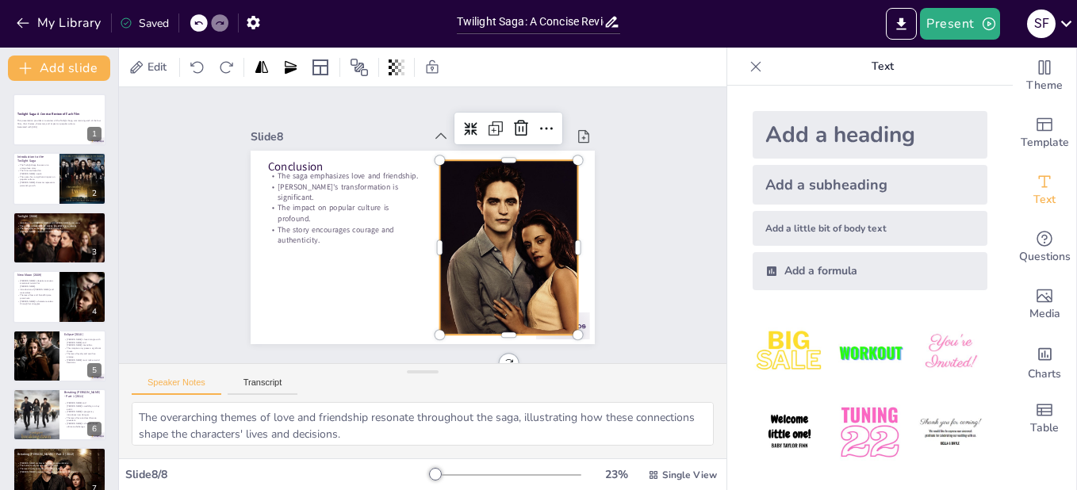
click at [500, 274] on div at bounding box center [577, 247] width 309 height 174
click at [82, 228] on div at bounding box center [81, 225] width 42 height 19
type textarea "The film establishes the foundational love story between Bella and Edward, capt…"
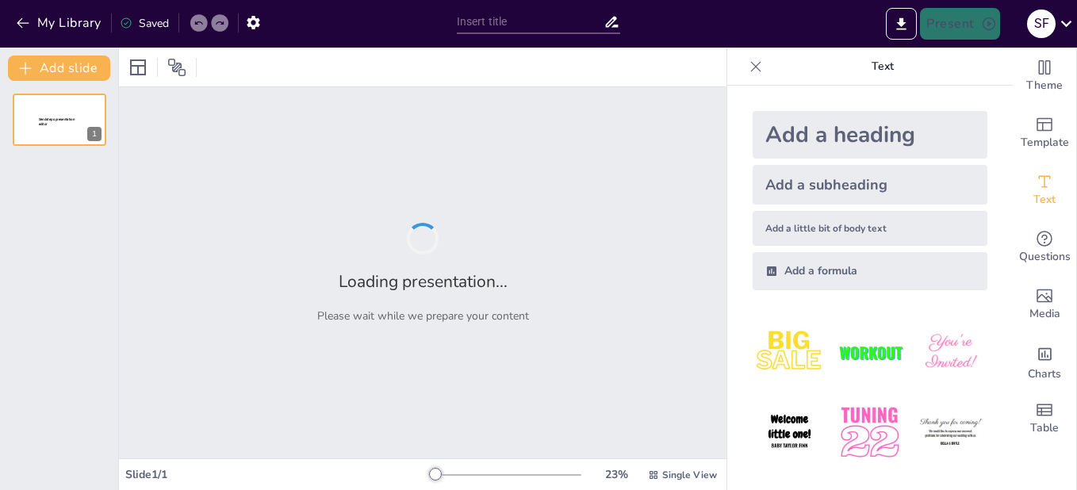
type input "Twilight Saga: A Concise Review of Each Film"
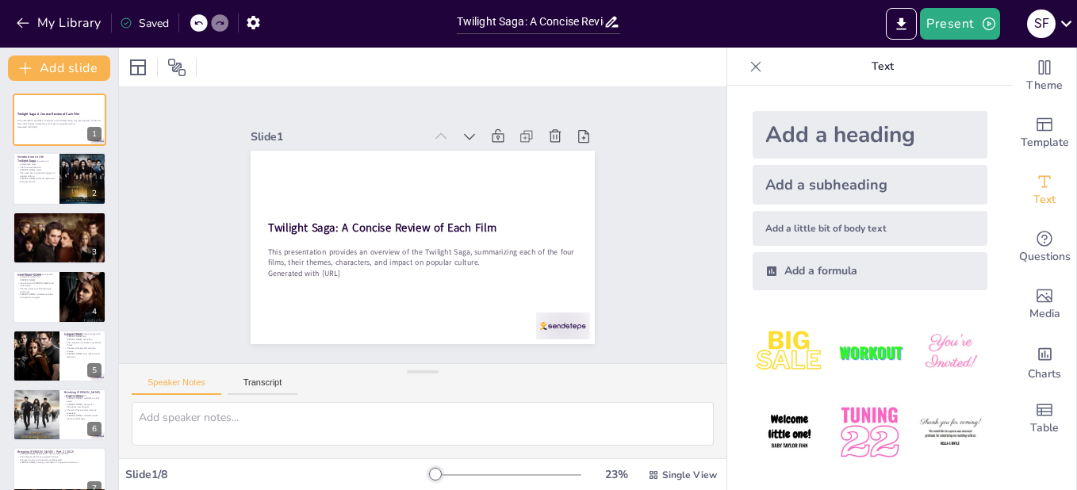
click at [869, 67] on p "Text" at bounding box center [882, 67] width 228 height 38
click at [74, 183] on div at bounding box center [83, 179] width 71 height 54
type textarea "The Twilight Saga's central narrative revolves around the unconventional romanc…"
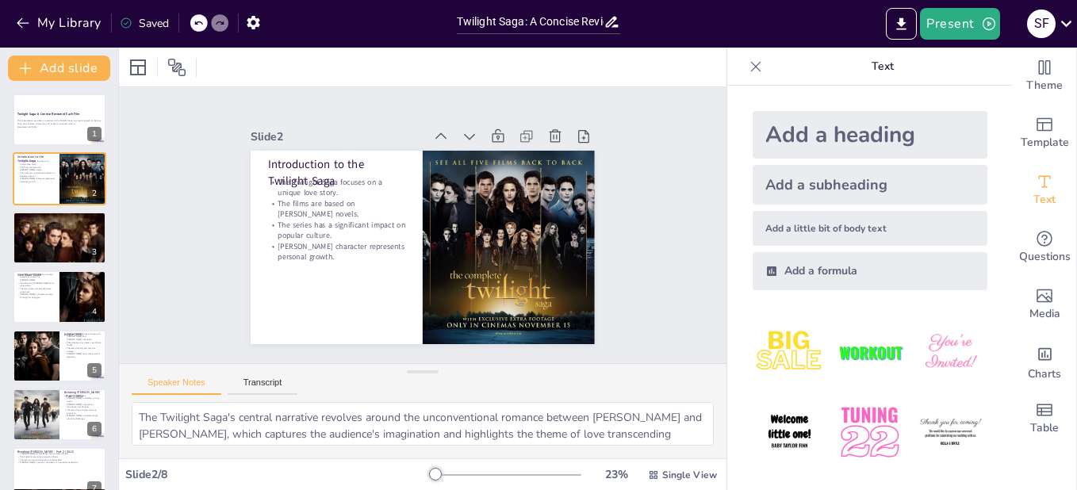
click at [195, 26] on icon at bounding box center [198, 23] width 10 height 10
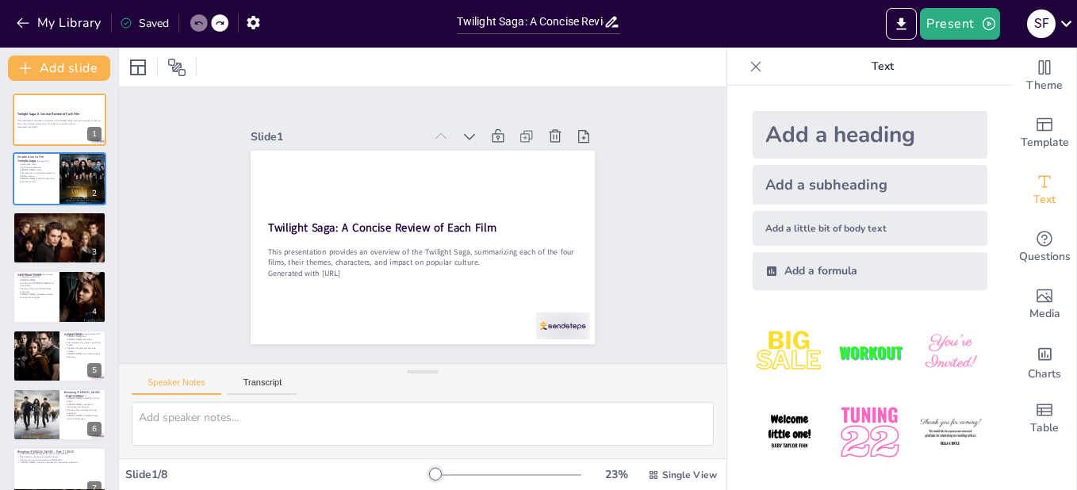
click at [195, 26] on icon at bounding box center [198, 23] width 10 height 10
drag, startPoint x: 1001, startPoint y: 146, endPoint x: 990, endPoint y: 282, distance: 136.8
click at [990, 282] on div "Theme Template Text Questions Media Charts Table Text Add a heading Add a subhe…" at bounding box center [902, 269] width 350 height 442
click at [263, 385] on button "Transcript" at bounding box center [263, 385] width 71 height 17
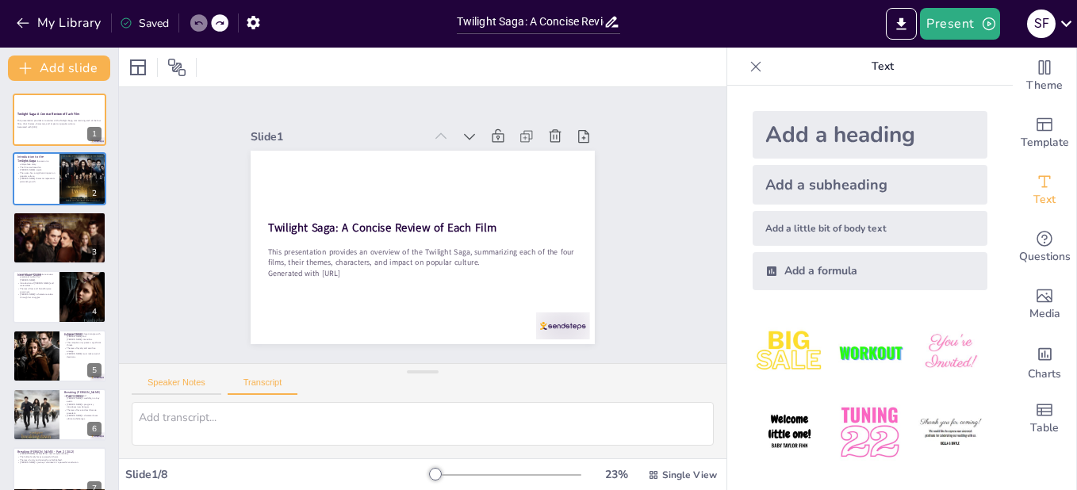
click at [167, 389] on button "Speaker Notes" at bounding box center [177, 385] width 90 height 17
click at [224, 326] on div "Slide 1 Twilight Saga: A Concise Review of Each Film This presentation provides…" at bounding box center [422, 225] width 396 height 652
